Goal: Task Accomplishment & Management: Manage account settings

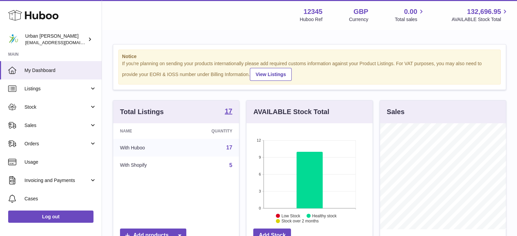
scroll to position [106, 126]
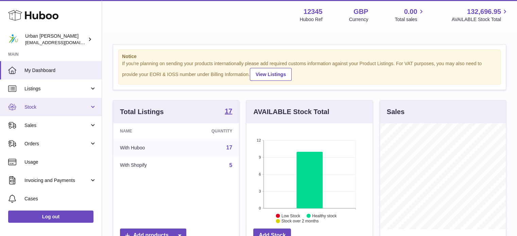
click at [51, 106] on span "Stock" at bounding box center [56, 107] width 65 height 6
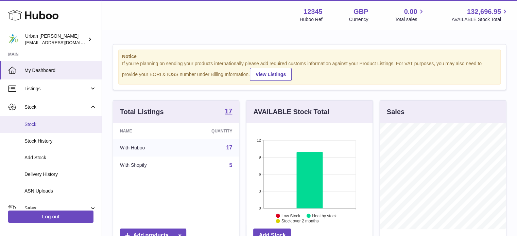
click at [38, 122] on span "Stock" at bounding box center [60, 124] width 72 height 6
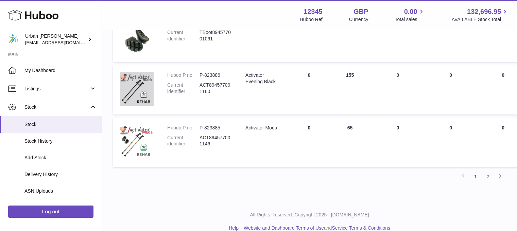
scroll to position [538, 0]
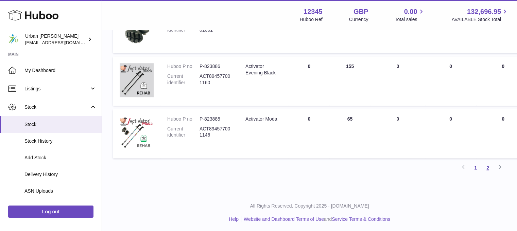
click at [490, 168] on link "2" at bounding box center [487, 168] width 12 height 12
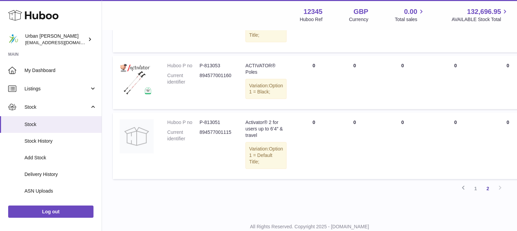
scroll to position [434, 0]
